Goal: Information Seeking & Learning: Learn about a topic

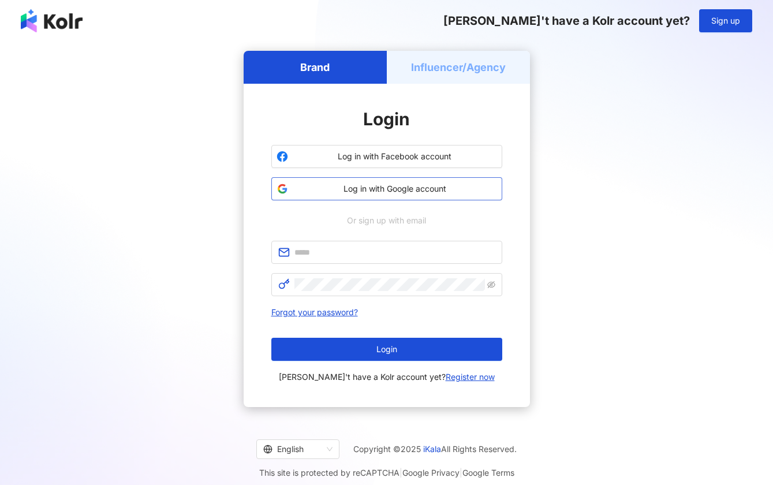
click at [473, 183] on span "Log in with Google account" at bounding box center [395, 189] width 204 height 12
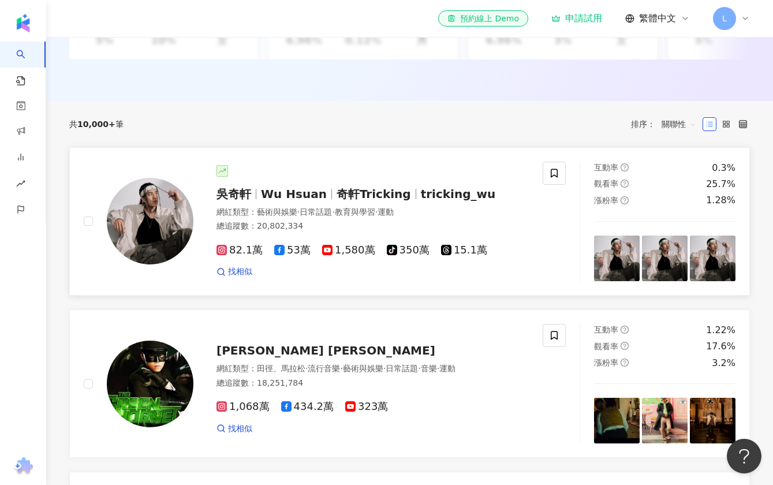
scroll to position [324, 0]
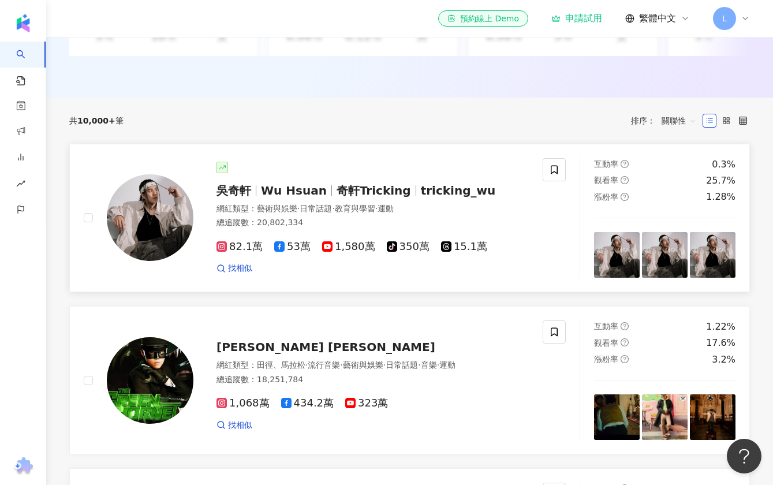
click at [421, 188] on span "tricking_wu" at bounding box center [458, 191] width 75 height 14
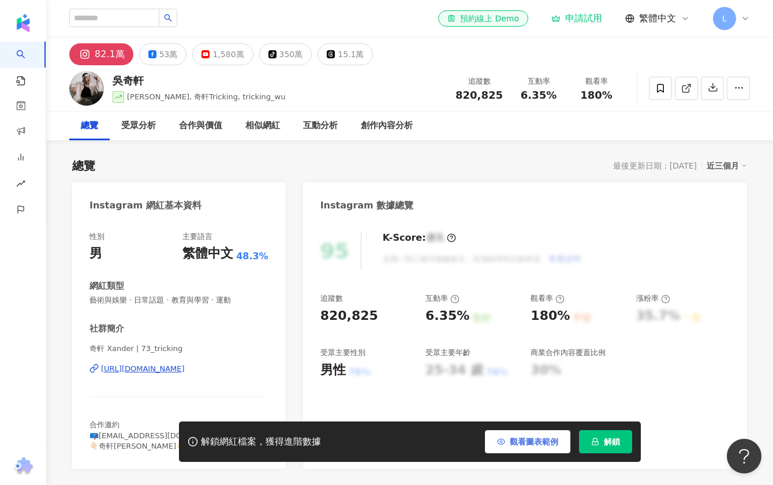
click at [539, 442] on span "觀看圖表範例" at bounding box center [534, 441] width 48 height 9
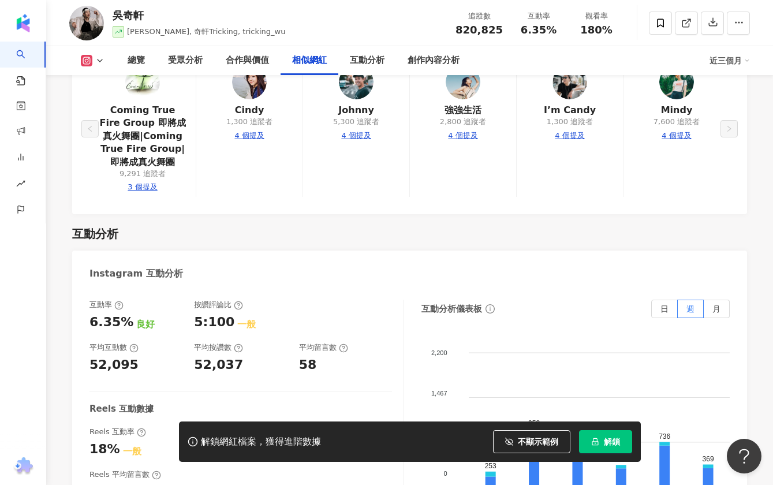
scroll to position [1973, 0]
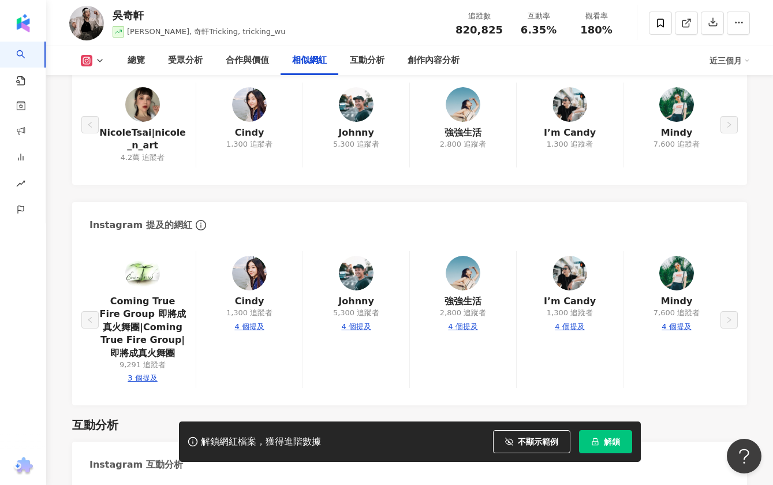
click at [472, 285] on div "Coming True Fire Group 即將成真火舞團|Coming True Fire Group|即將成真火舞團 9,291 追蹤者 3 個提及 […" at bounding box center [409, 319] width 640 height 137
click at [468, 310] on div "Coming True Fire Group 即將成真火舞團|Coming True Fire Group|即將成真火舞團 9,291 追蹤者 3 個提及 […" at bounding box center [409, 319] width 640 height 137
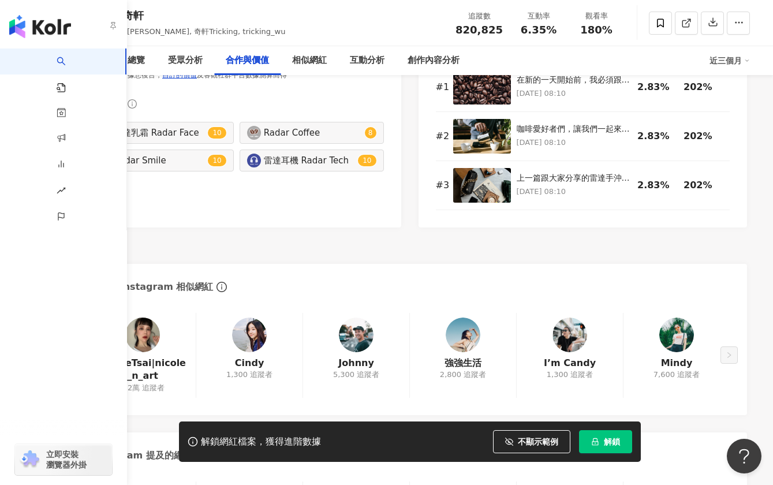
scroll to position [1739, 0]
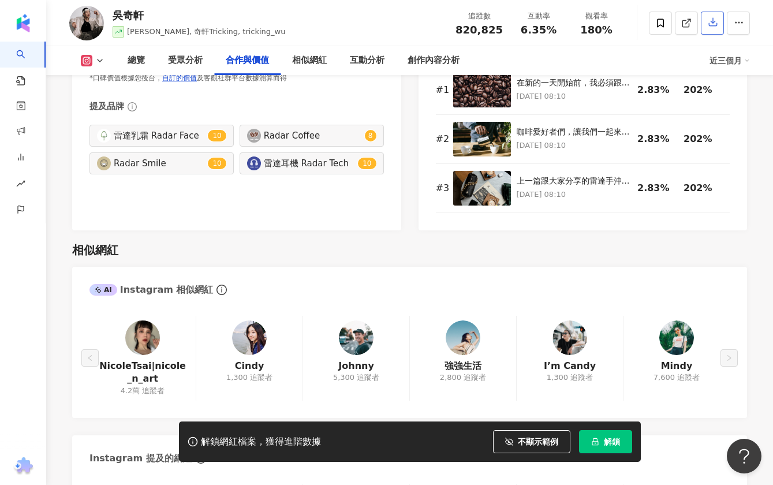
click at [718, 24] on icon "button" at bounding box center [713, 22] width 10 height 10
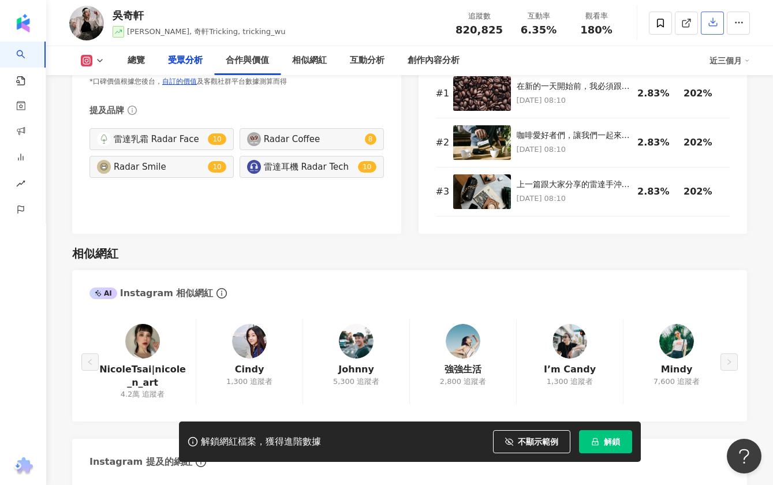
click at [724, 29] on button "button" at bounding box center [712, 23] width 23 height 23
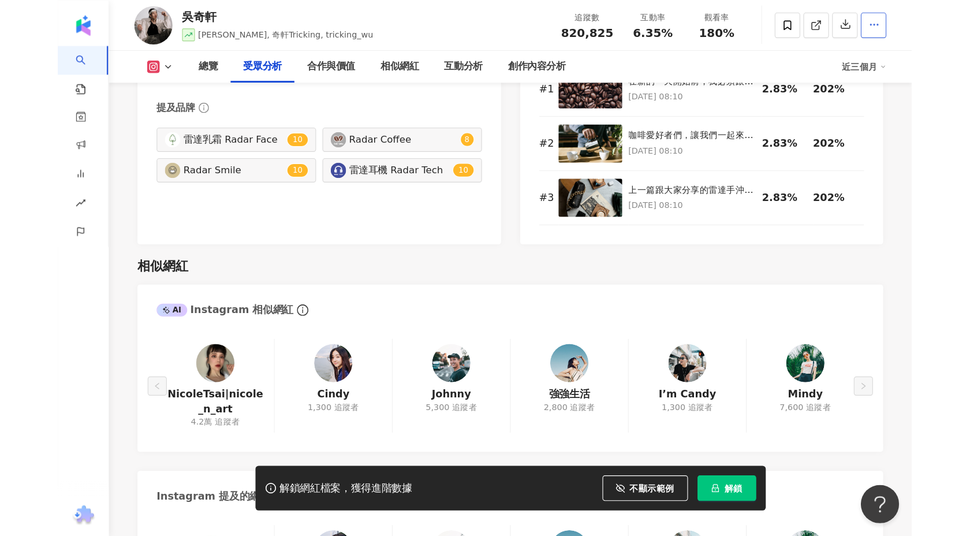
scroll to position [1226, 0]
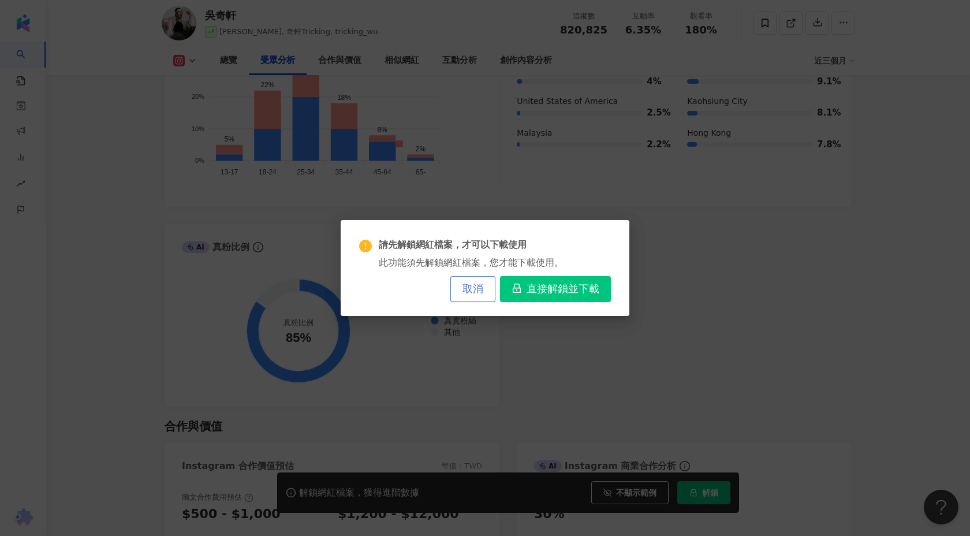
click at [460, 290] on button "取消" at bounding box center [472, 289] width 45 height 26
